Goal: Navigation & Orientation: Understand site structure

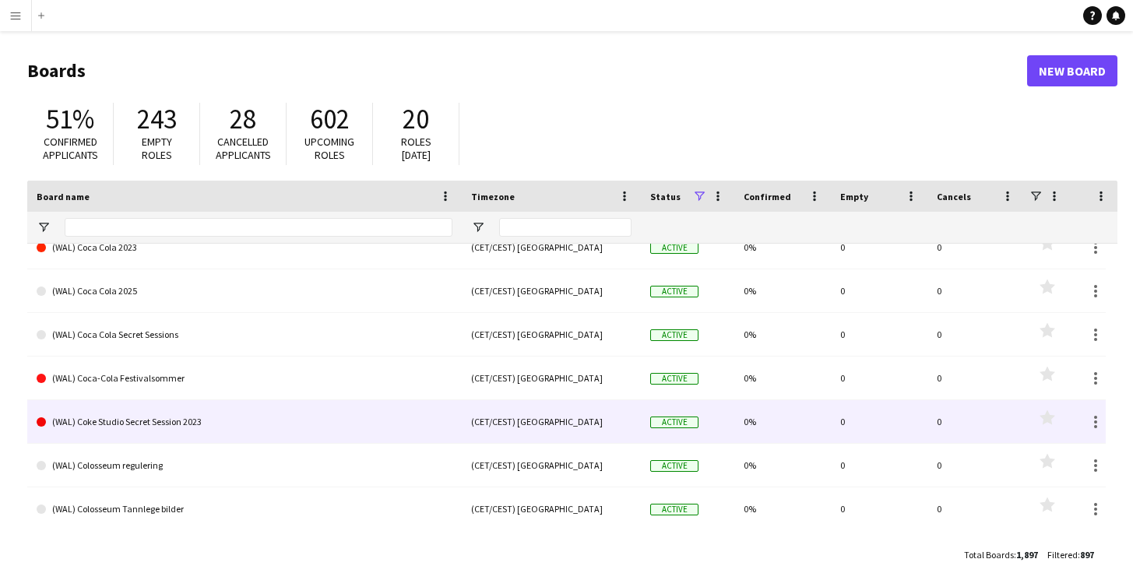
scroll to position [454, 0]
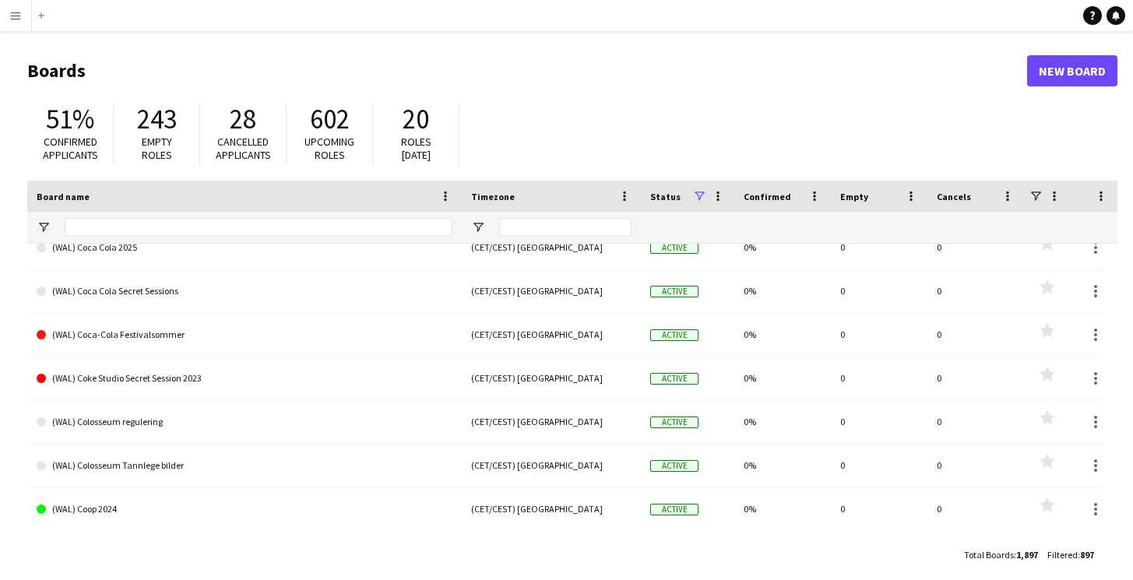
click at [16, 16] on app-icon "Menu" at bounding box center [15, 15] width 12 height 12
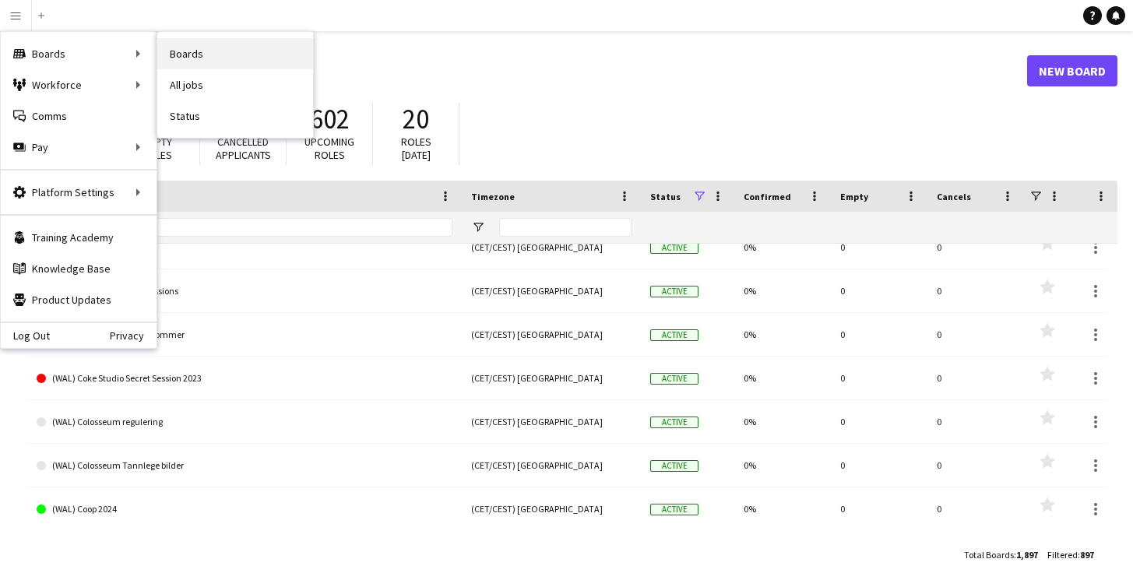
click at [199, 58] on link "Boards" at bounding box center [235, 53] width 156 height 31
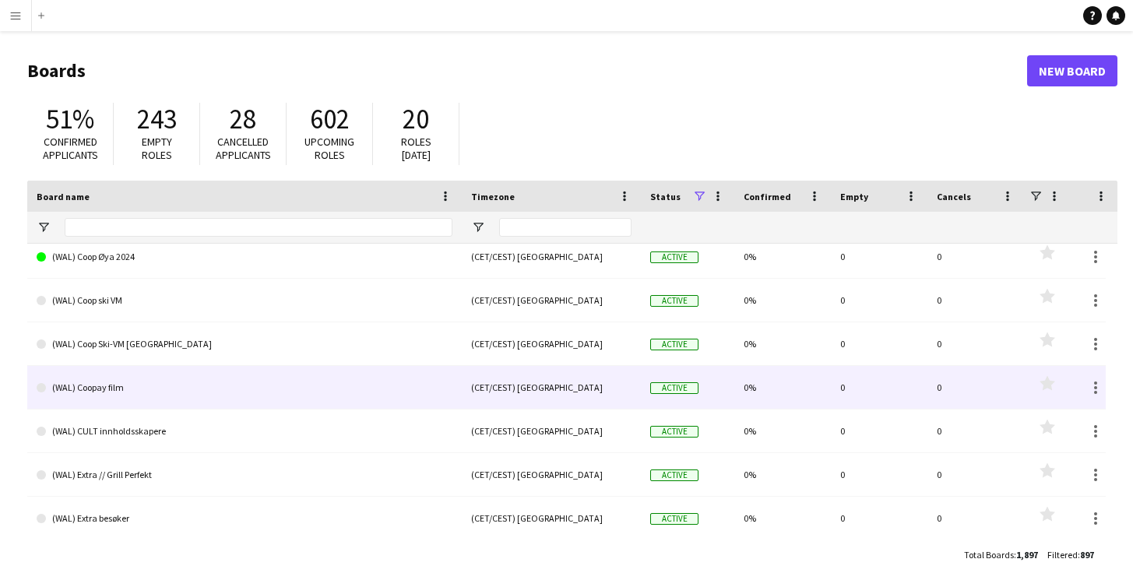
scroll to position [1204, 0]
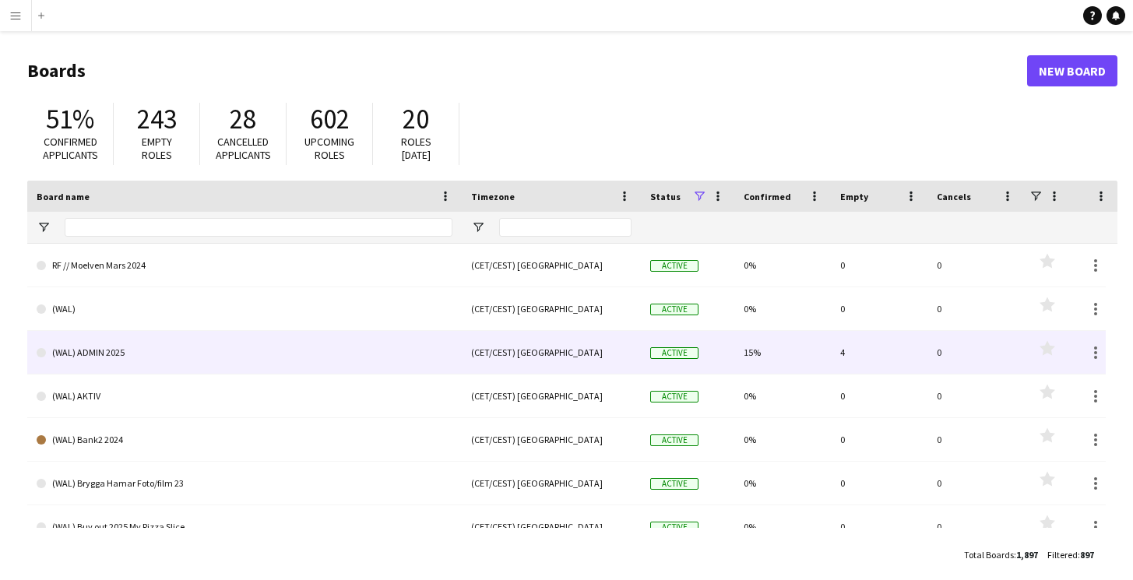
click at [200, 355] on link "(WAL) ADMIN 2025" at bounding box center [245, 353] width 416 height 44
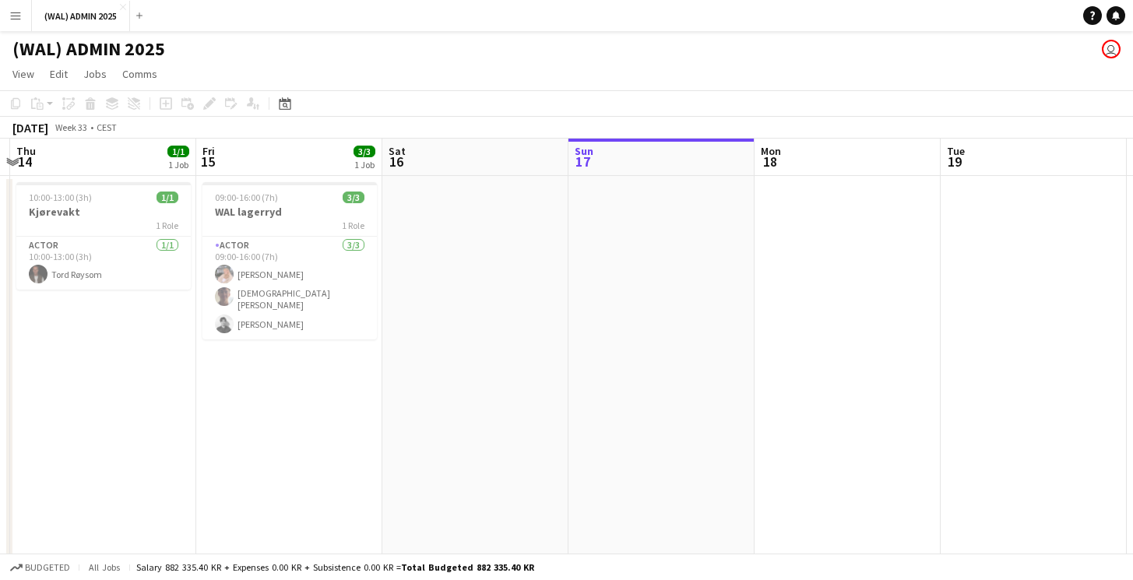
drag, startPoint x: 168, startPoint y: 412, endPoint x: 553, endPoint y: 424, distance: 385.0
click at [553, 424] on app-calendar-viewport "Tue 12 Wed 13 Thu 14 1/1 1 Job Fri 15 3/3 1 Job Sat 16 Sun 17 Mon 18 Tue 19 Wed…" at bounding box center [566, 399] width 1133 height 520
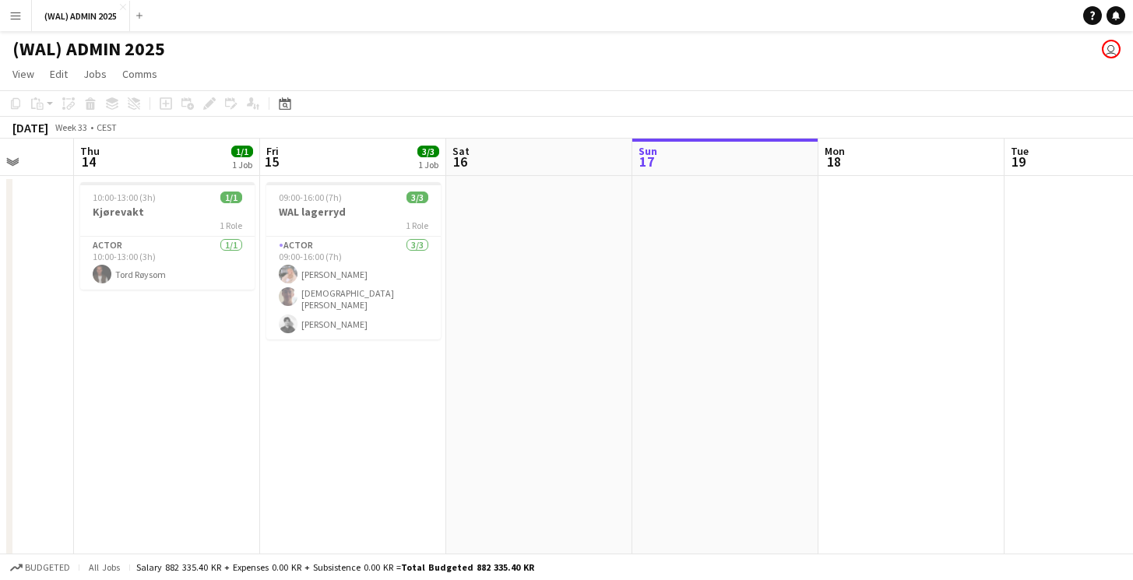
drag, startPoint x: 340, startPoint y: 435, endPoint x: 590, endPoint y: 438, distance: 250.1
click at [590, 438] on app-calendar-viewport "Mon 11 Tue 12 Wed 13 Thu 14 1/1 1 Job Fri 15 3/3 1 Job Sat 16 Sun 17 Mon 18 Tue…" at bounding box center [566, 399] width 1133 height 520
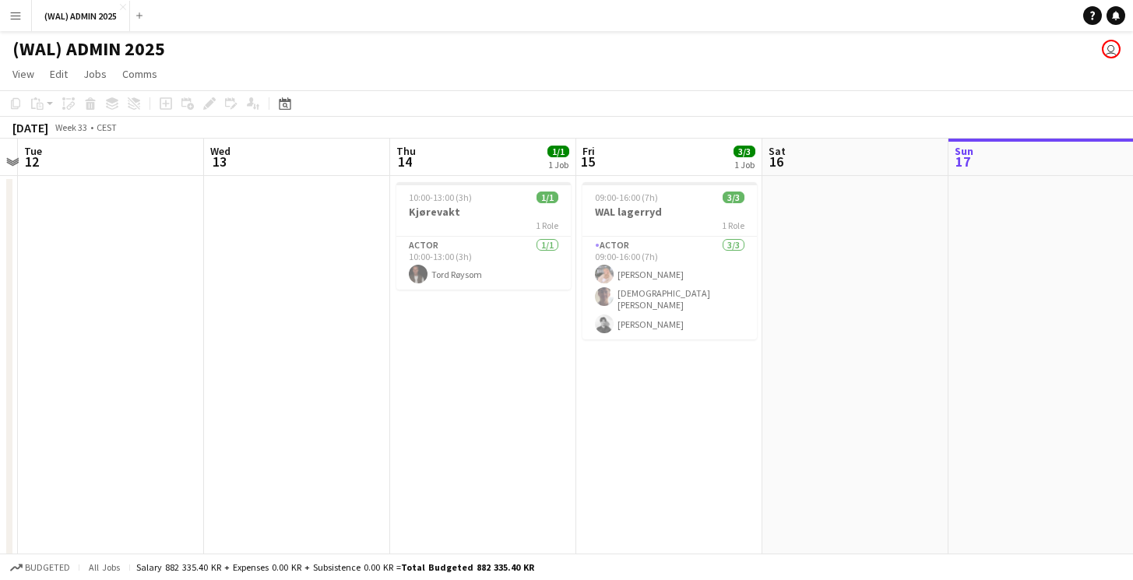
drag, startPoint x: 401, startPoint y: 442, endPoint x: 529, endPoint y: 453, distance: 128.3
click at [529, 453] on app-calendar-viewport "Sun 10 Mon 11 Tue 12 Wed 13 Thu 14 1/1 1 Job Fri 15 3/3 1 Job Sat 16 Sun 17 Mon…" at bounding box center [566, 399] width 1133 height 520
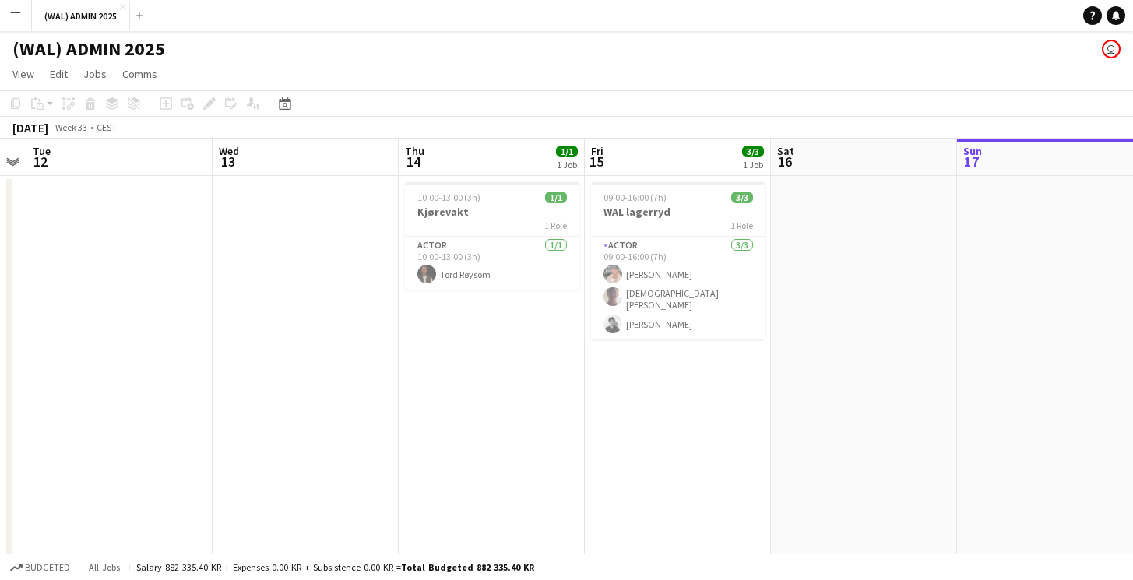
drag, startPoint x: 297, startPoint y: 442, endPoint x: 295, endPoint y: 393, distance: 49.1
click at [295, 393] on app-calendar-viewport "Fri 8 Sat 9 Sun 10 Mon 11 Tue 12 Wed 13 Thu 14 1/1 1 Job Fri 15 3/3 1 Job Sat 1…" at bounding box center [566, 399] width 1133 height 520
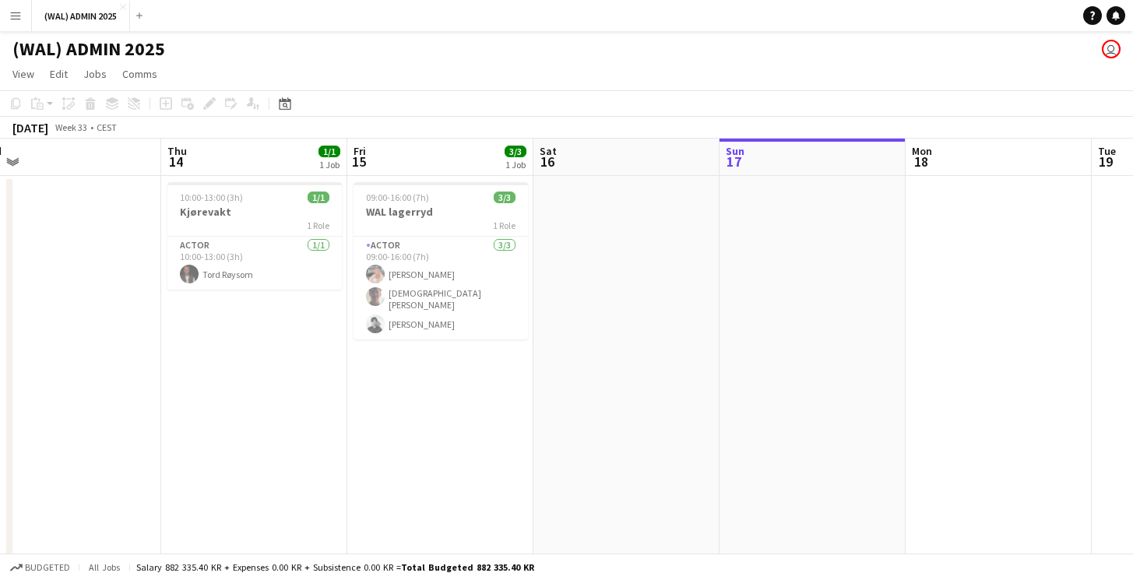
drag, startPoint x: 574, startPoint y: 428, endPoint x: 377, endPoint y: 408, distance: 198.1
click at [377, 408] on app-calendar-viewport "Sun 10 Mon 11 Tue 12 Wed 13 Thu 14 1/1 1 Job Fri 15 3/3 1 Job Sat 16 Sun 17 Mon…" at bounding box center [566, 399] width 1133 height 520
click at [15, 13] on app-icon "Menu" at bounding box center [15, 15] width 12 height 12
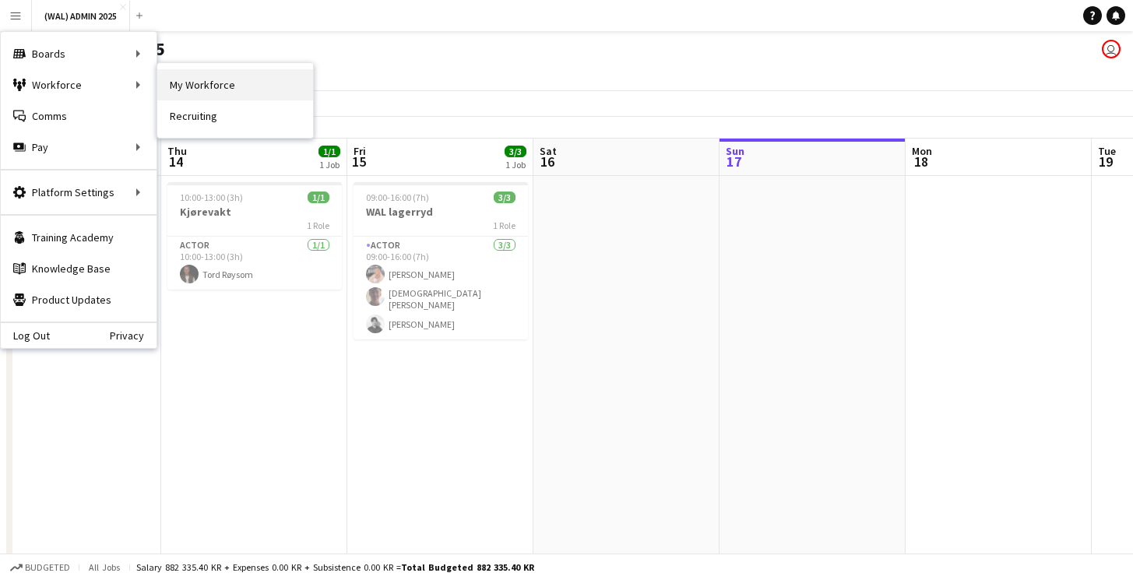
click at [200, 82] on link "My Workforce" at bounding box center [235, 84] width 156 height 31
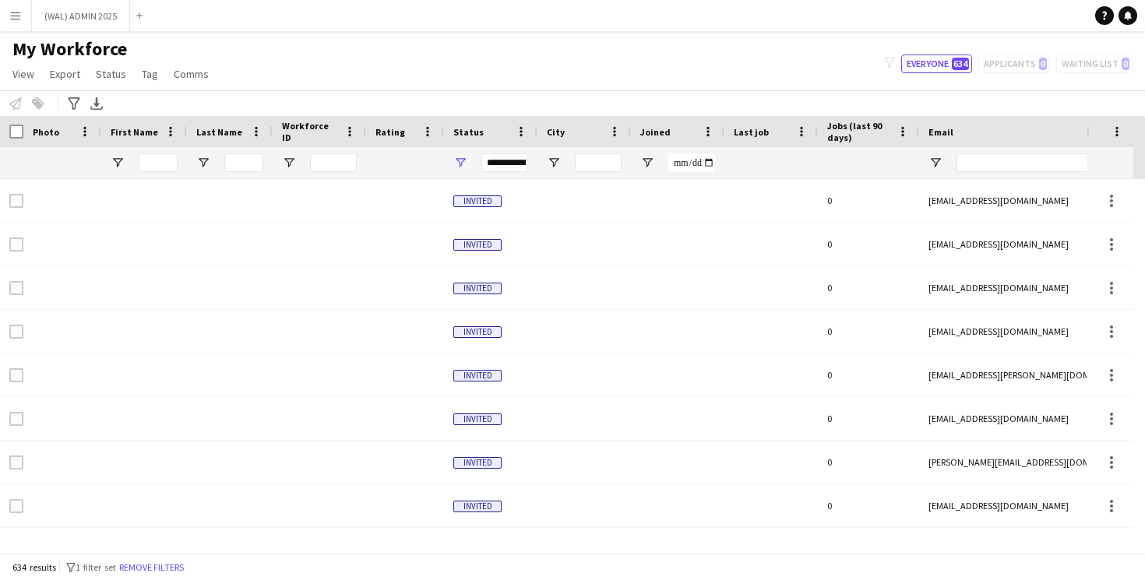
click at [19, 13] on app-icon "Menu" at bounding box center [15, 15] width 12 height 12
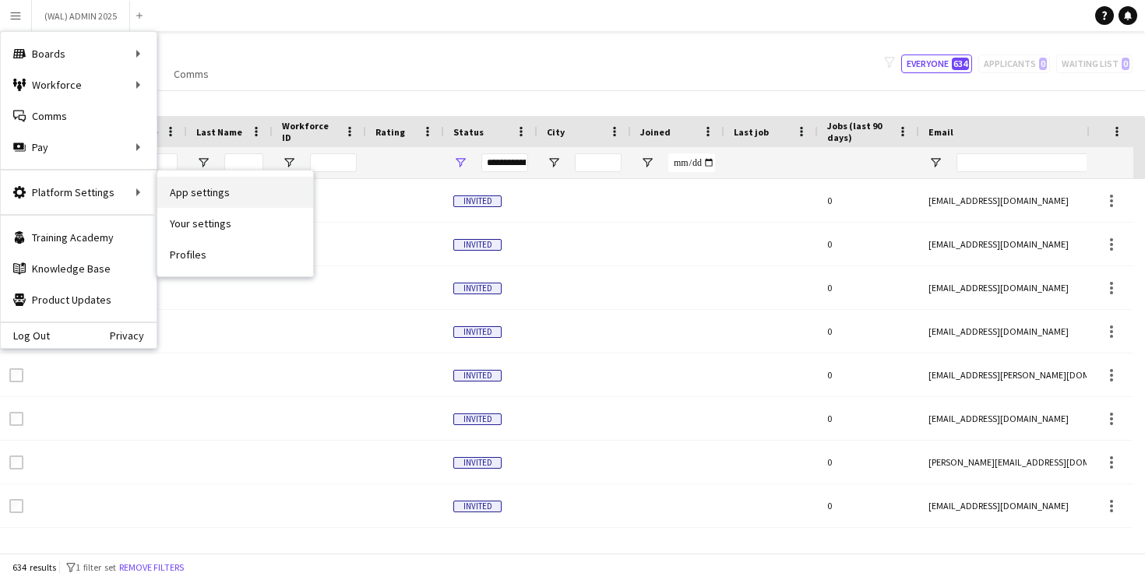
click at [183, 199] on link "App settings" at bounding box center [235, 192] width 156 height 31
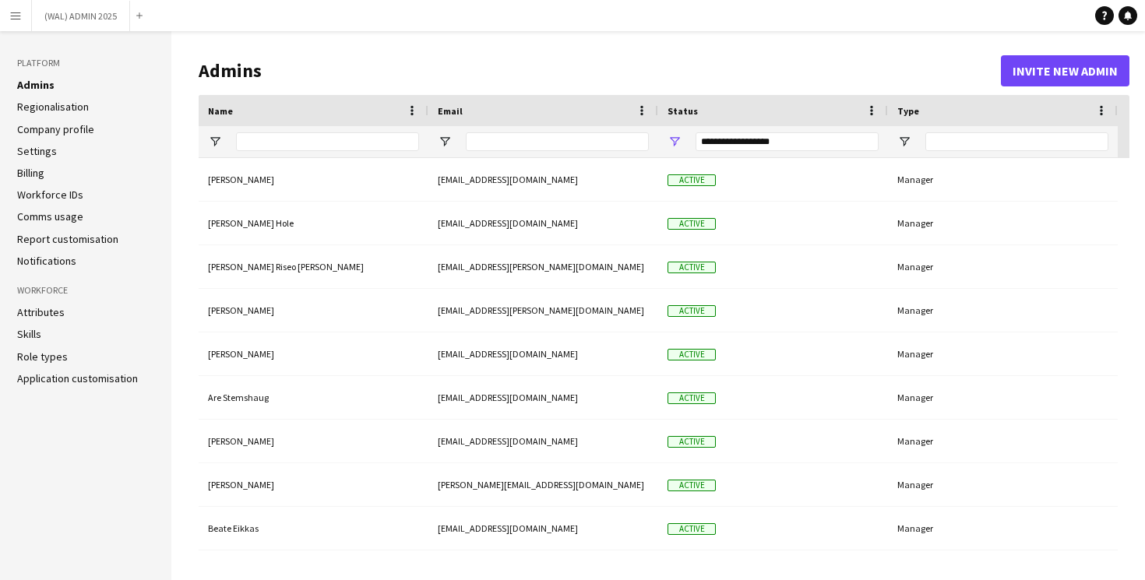
click at [77, 106] on link "Regionalisation" at bounding box center [53, 107] width 72 height 14
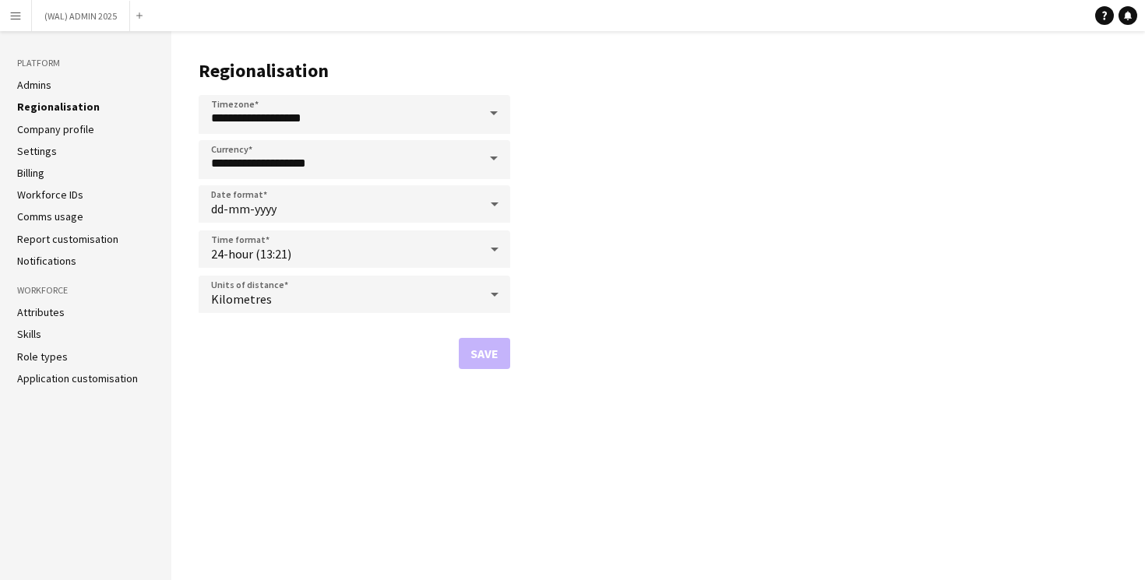
click at [47, 153] on link "Settings" at bounding box center [37, 151] width 40 height 14
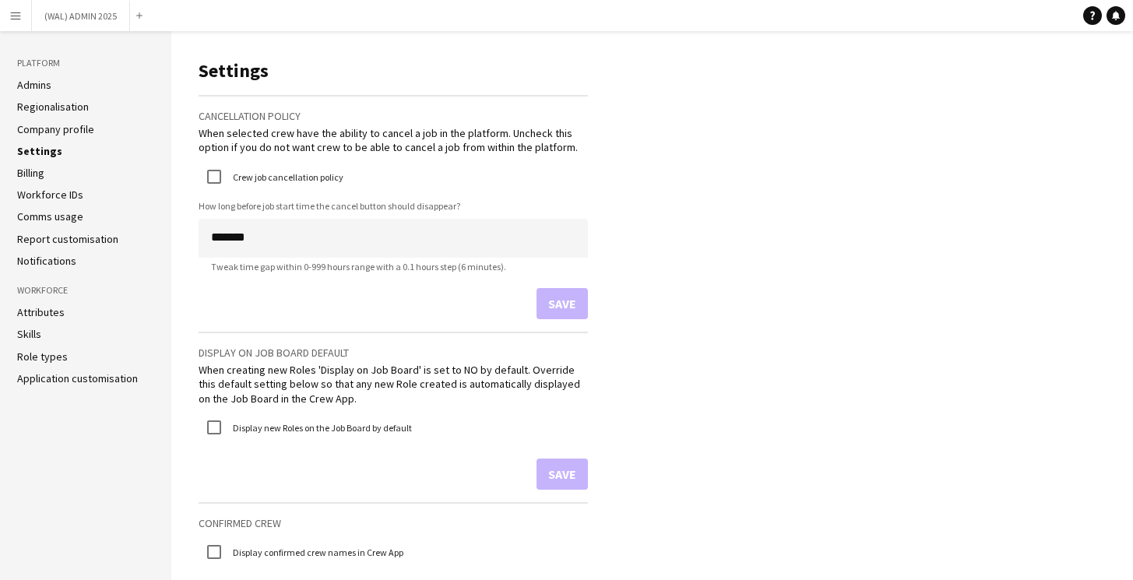
click at [54, 128] on link "Company profile" at bounding box center [55, 129] width 77 height 14
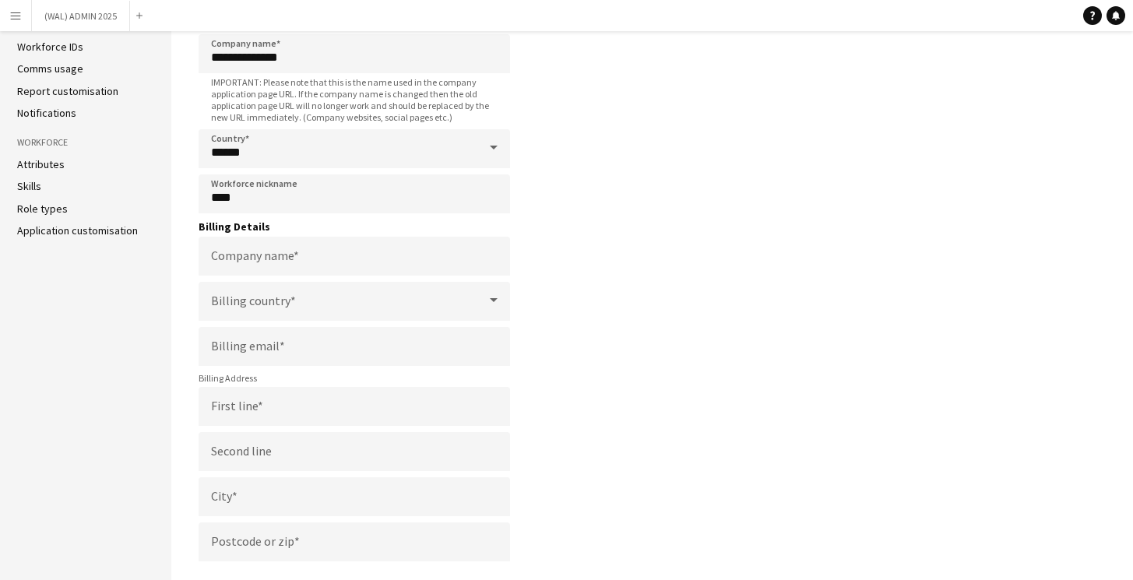
scroll to position [77, 0]
